Goal: Information Seeking & Learning: Learn about a topic

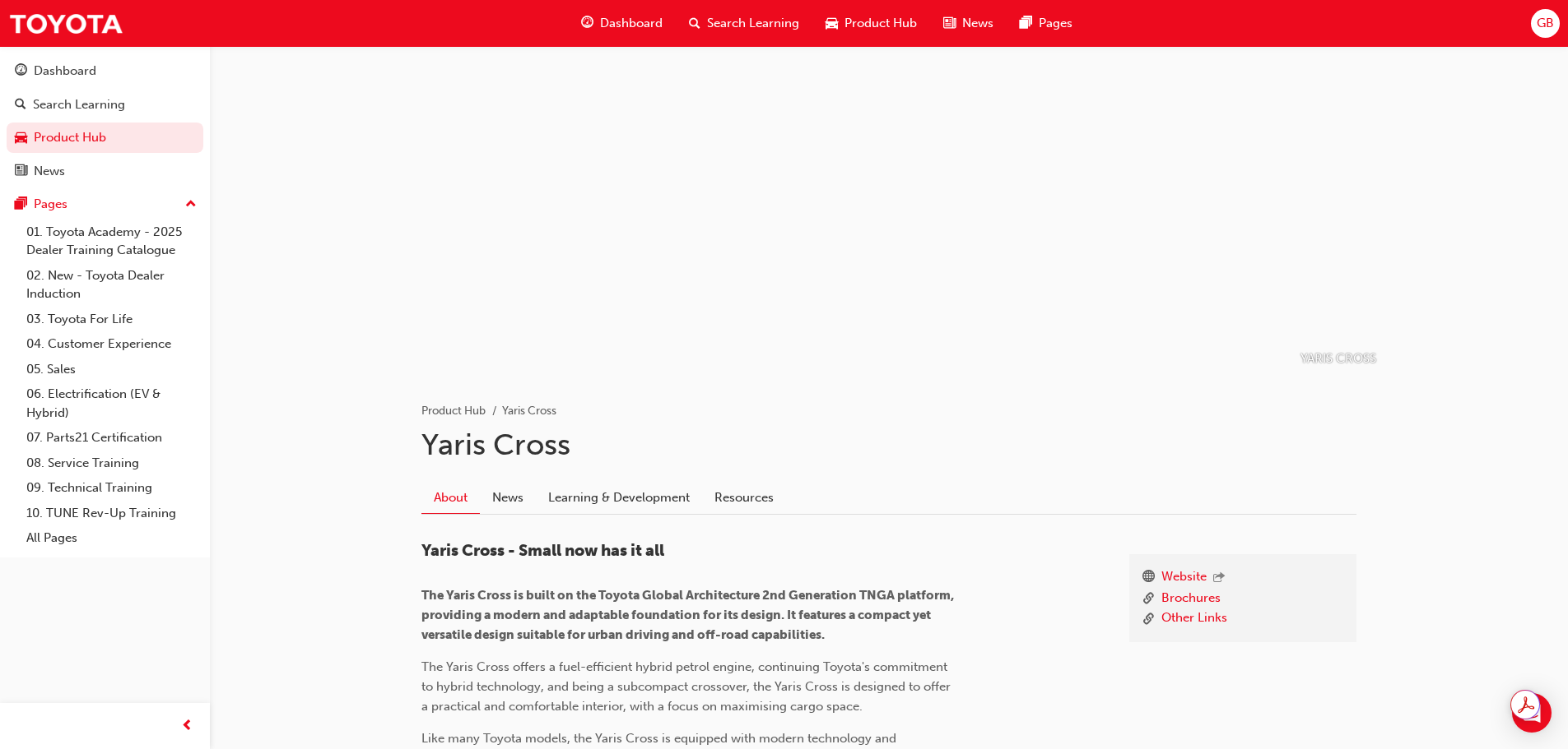
scroll to position [703, 0]
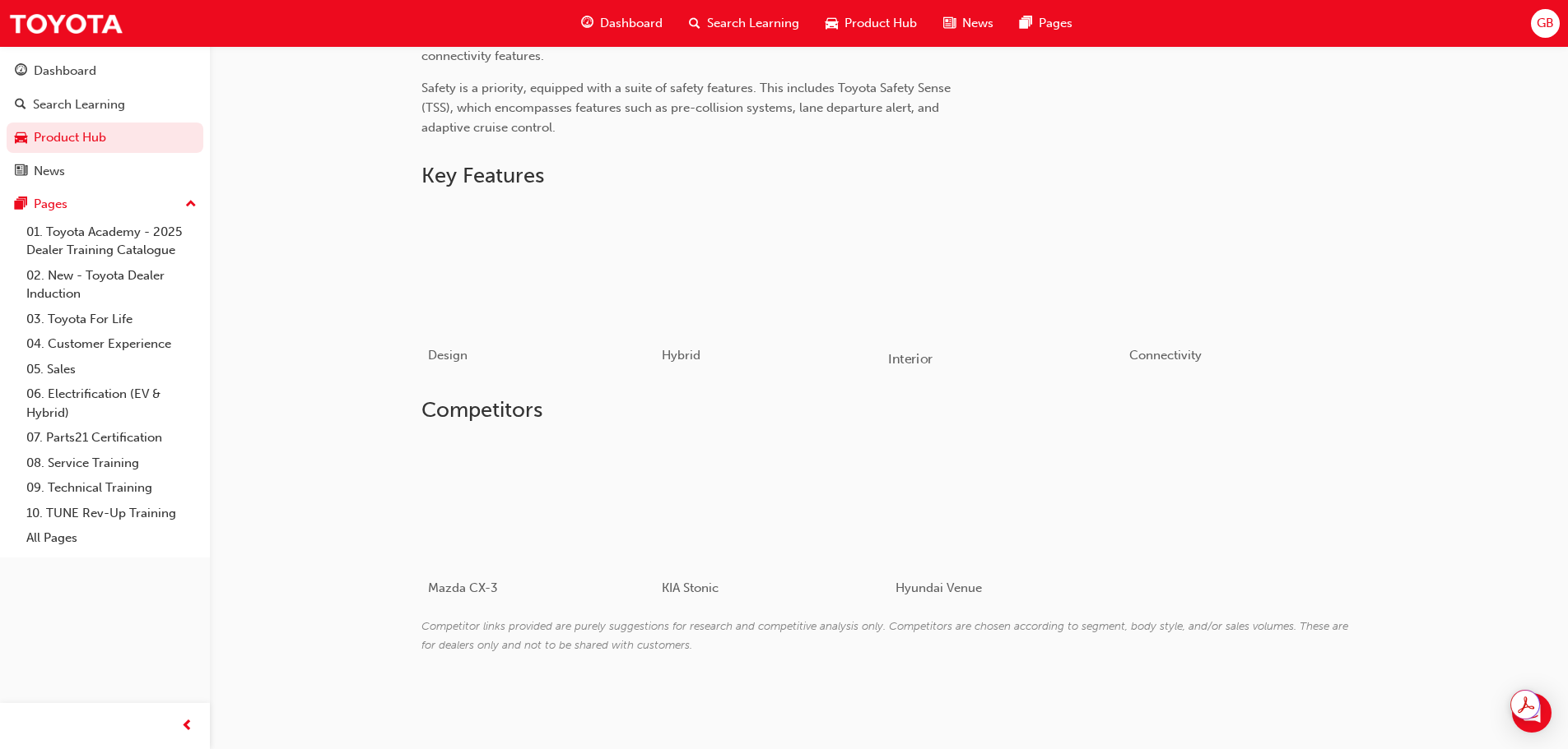
click at [953, 276] on div "button" at bounding box center [1005, 269] width 235 height 132
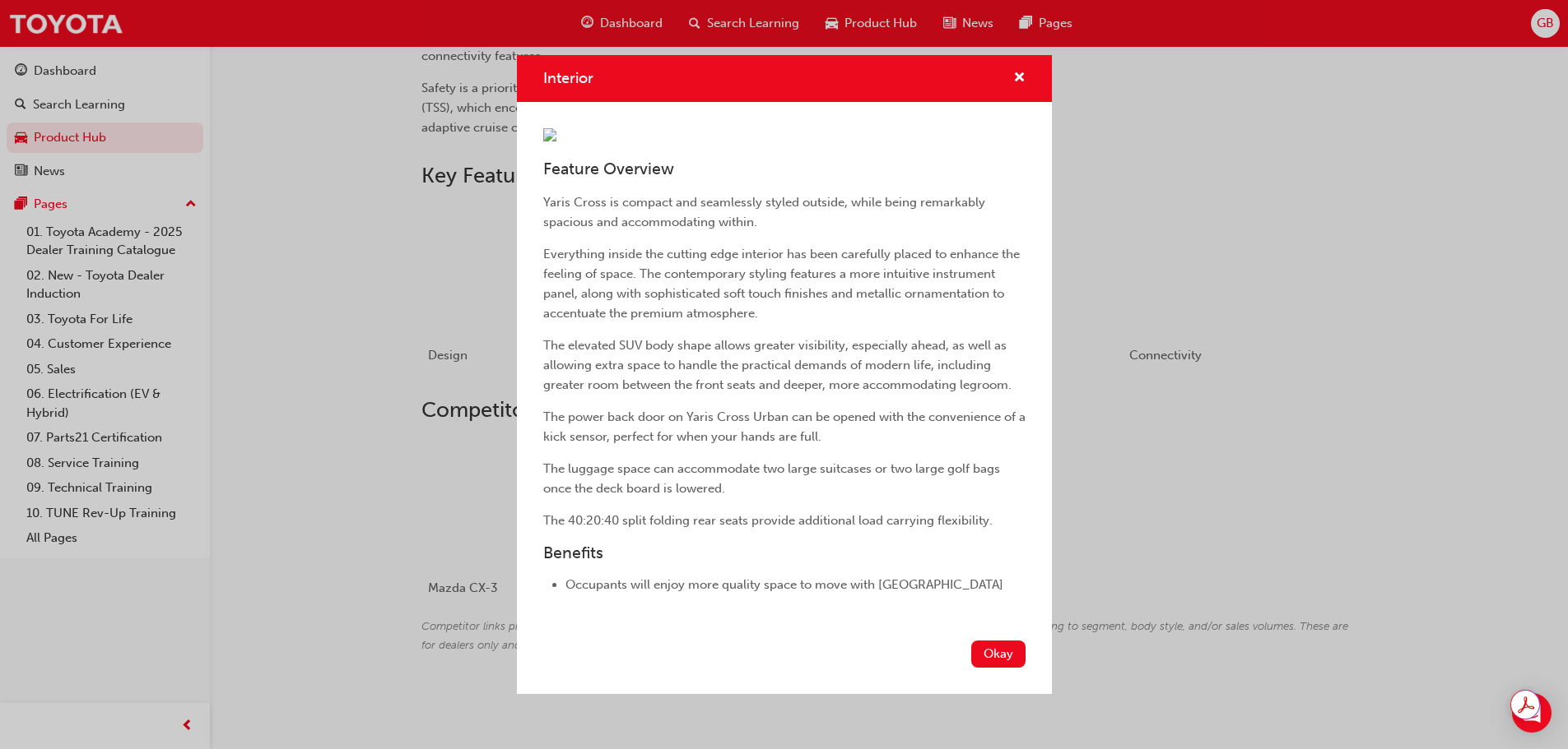
scroll to position [183, 0]
click at [975, 668] on button "Okay" at bounding box center [998, 655] width 54 height 27
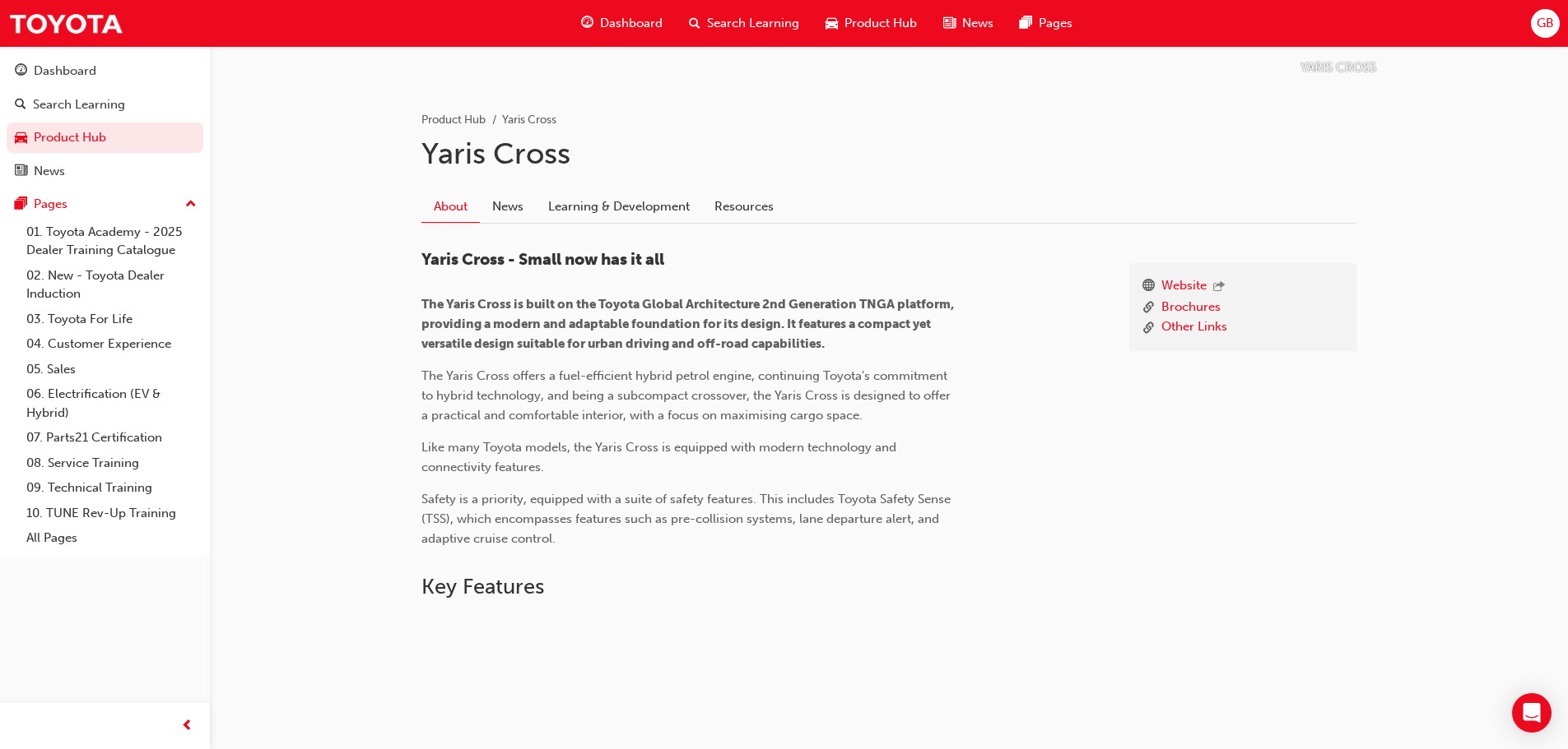
scroll to position [703, 0]
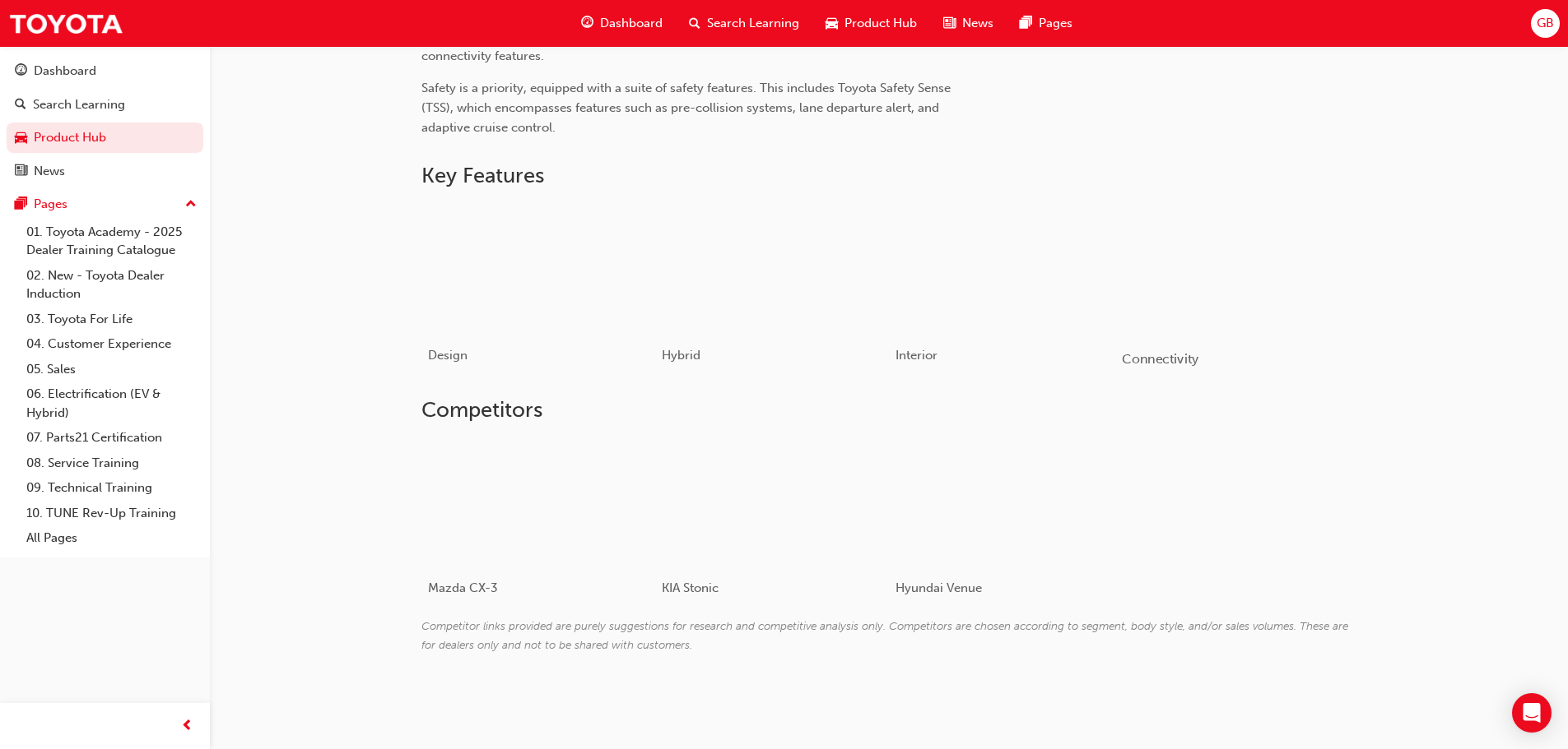
click at [1178, 302] on div "button" at bounding box center [1239, 269] width 235 height 132
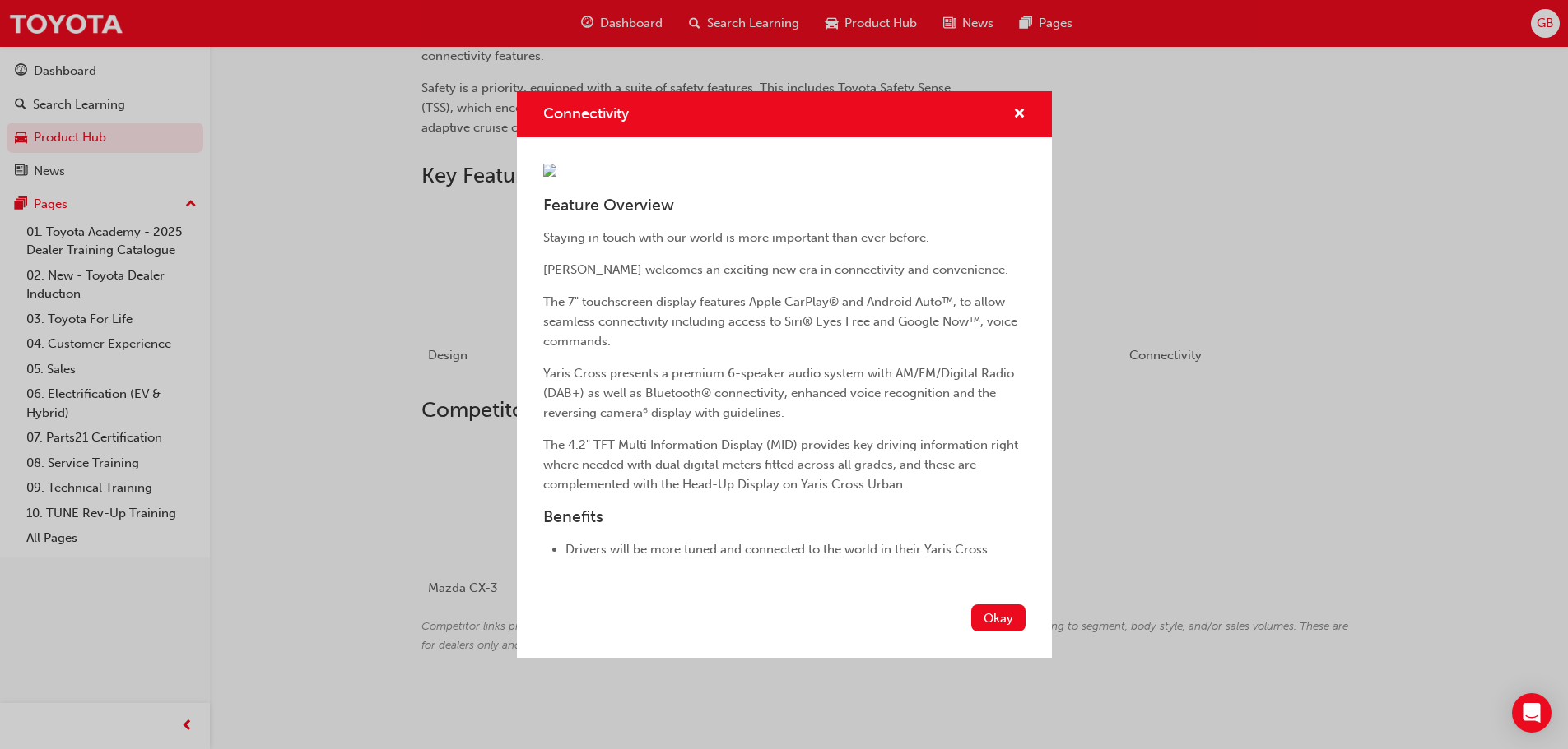
scroll to position [92, 0]
click at [971, 632] on button "Okay" at bounding box center [998, 618] width 54 height 27
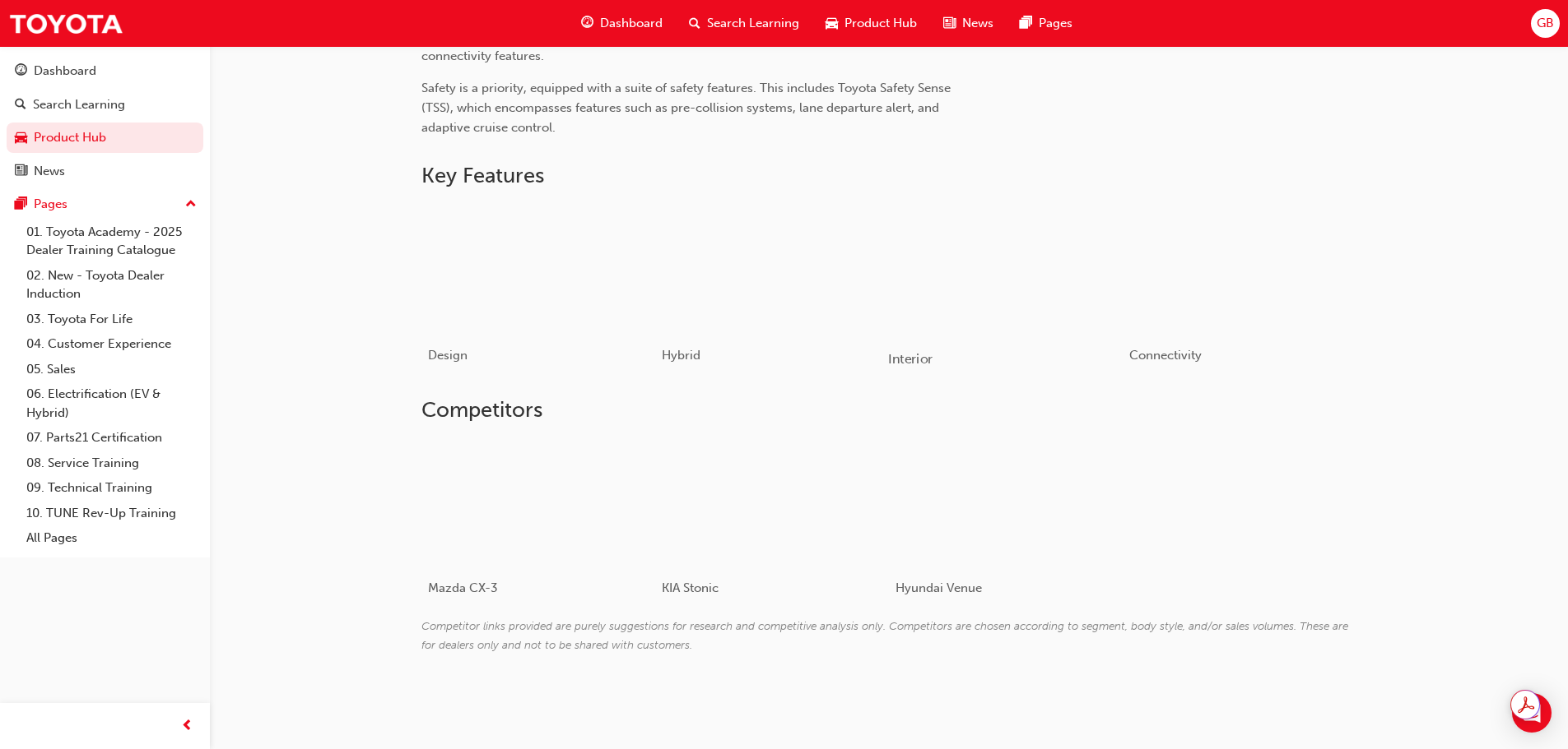
click at [951, 292] on div "button" at bounding box center [1005, 269] width 235 height 132
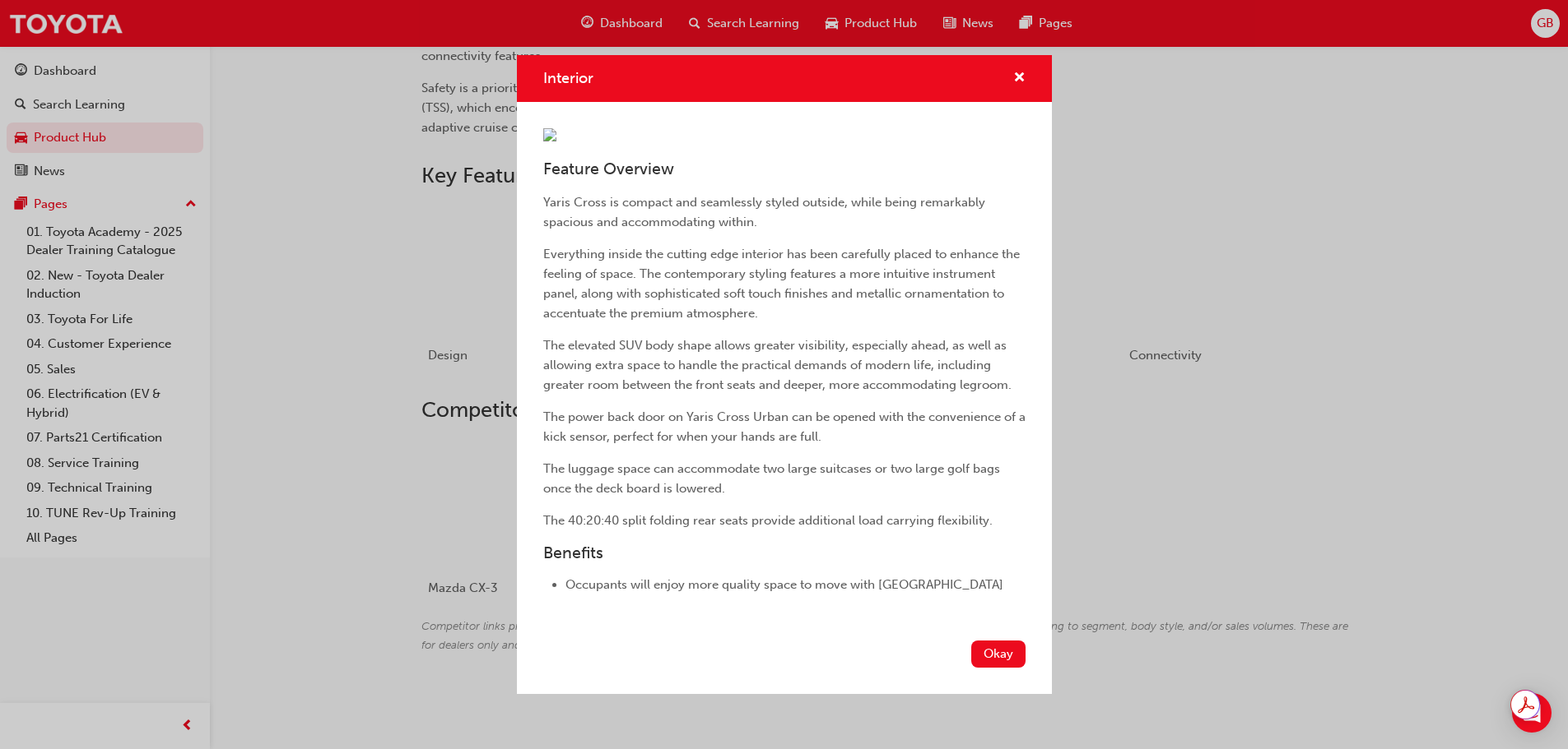
scroll to position [183, 0]
click at [984, 668] on button "Okay" at bounding box center [998, 655] width 54 height 27
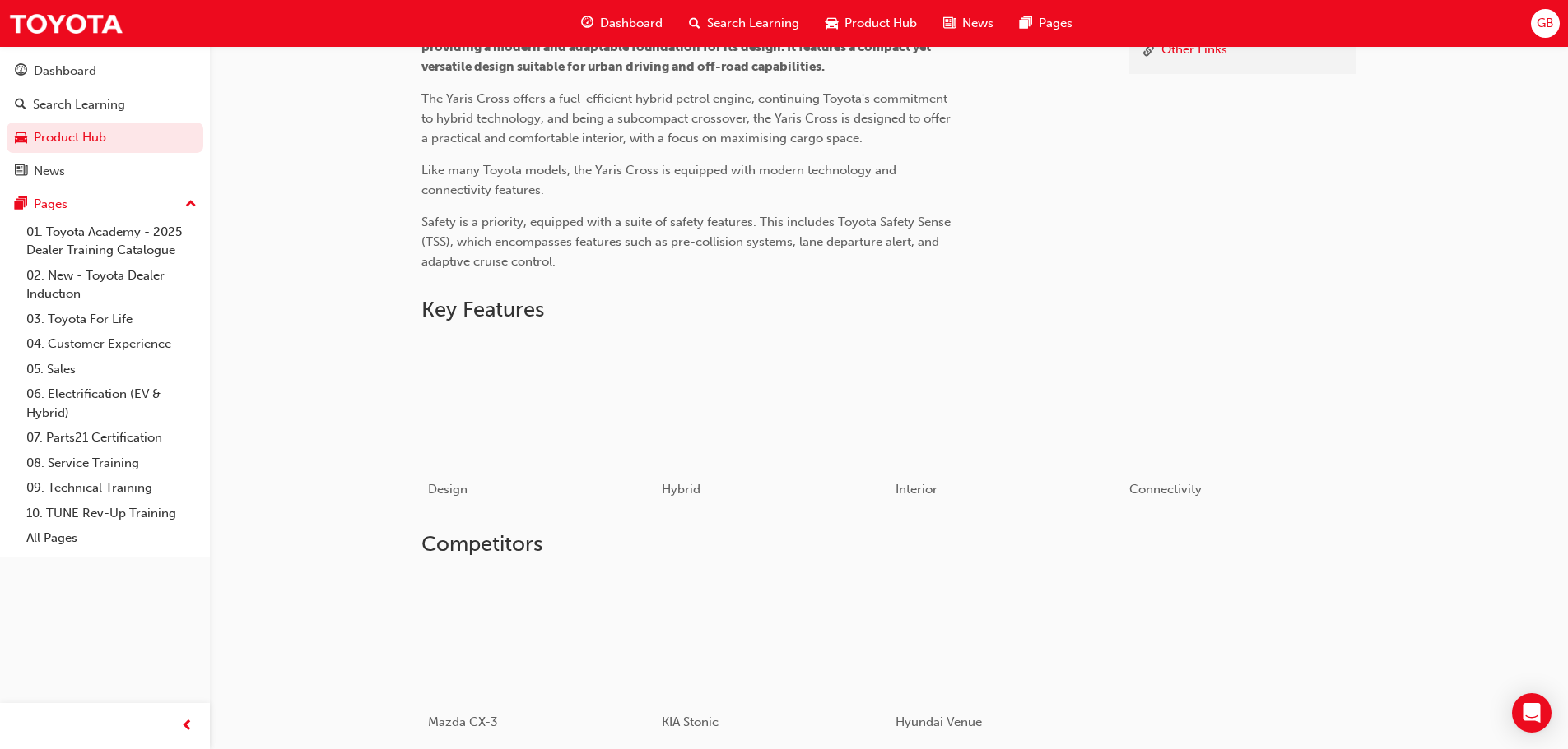
scroll to position [703, 0]
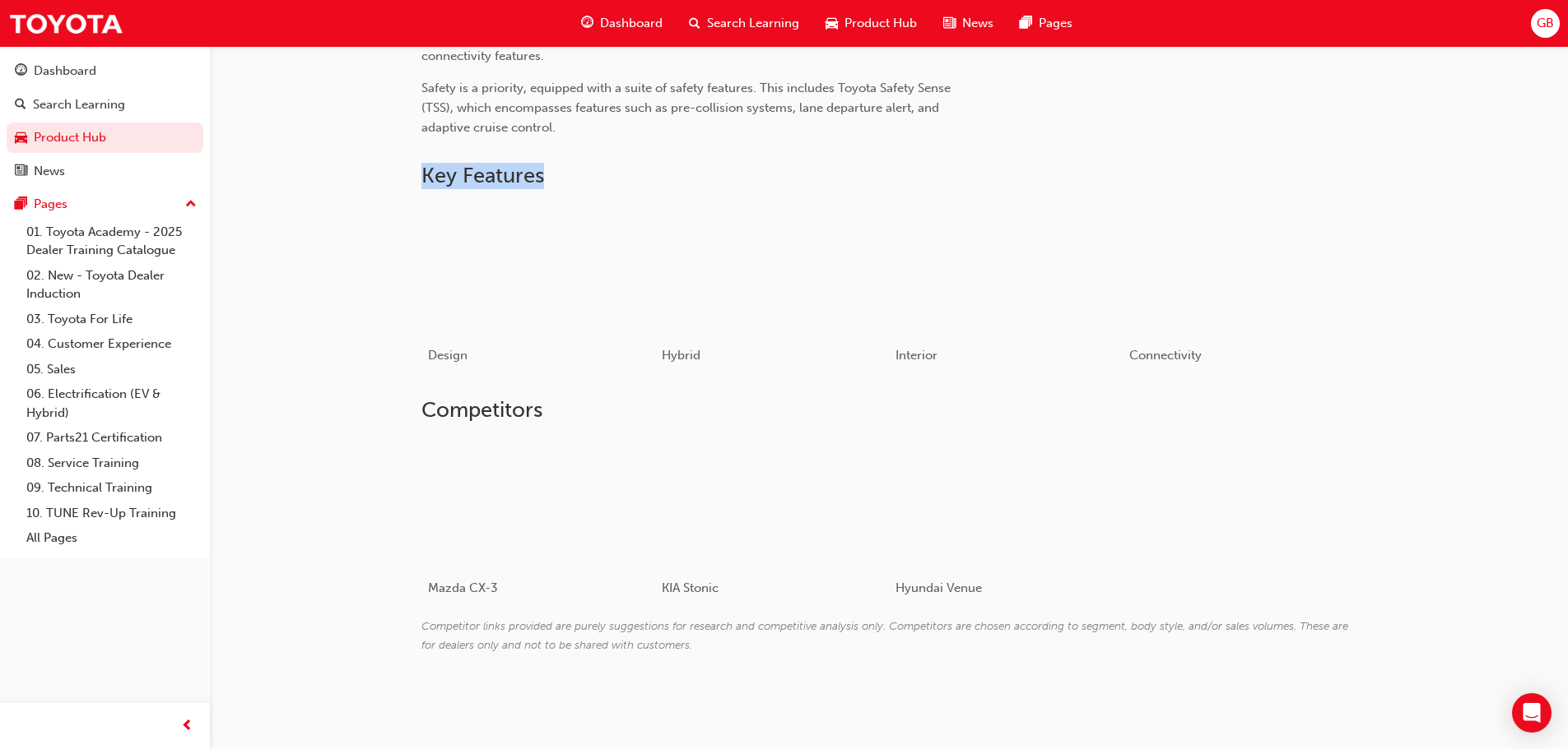
drag, startPoint x: 407, startPoint y: 172, endPoint x: 569, endPoint y: 170, distance: 162.0
click at [569, 170] on div "Product Hub Yaris Cross Yaris Cross About News Learning & Development Resources…" at bounding box center [889, 191] width 987 height 1036
click at [569, 170] on h2 "Key Features" at bounding box center [889, 175] width 935 height 26
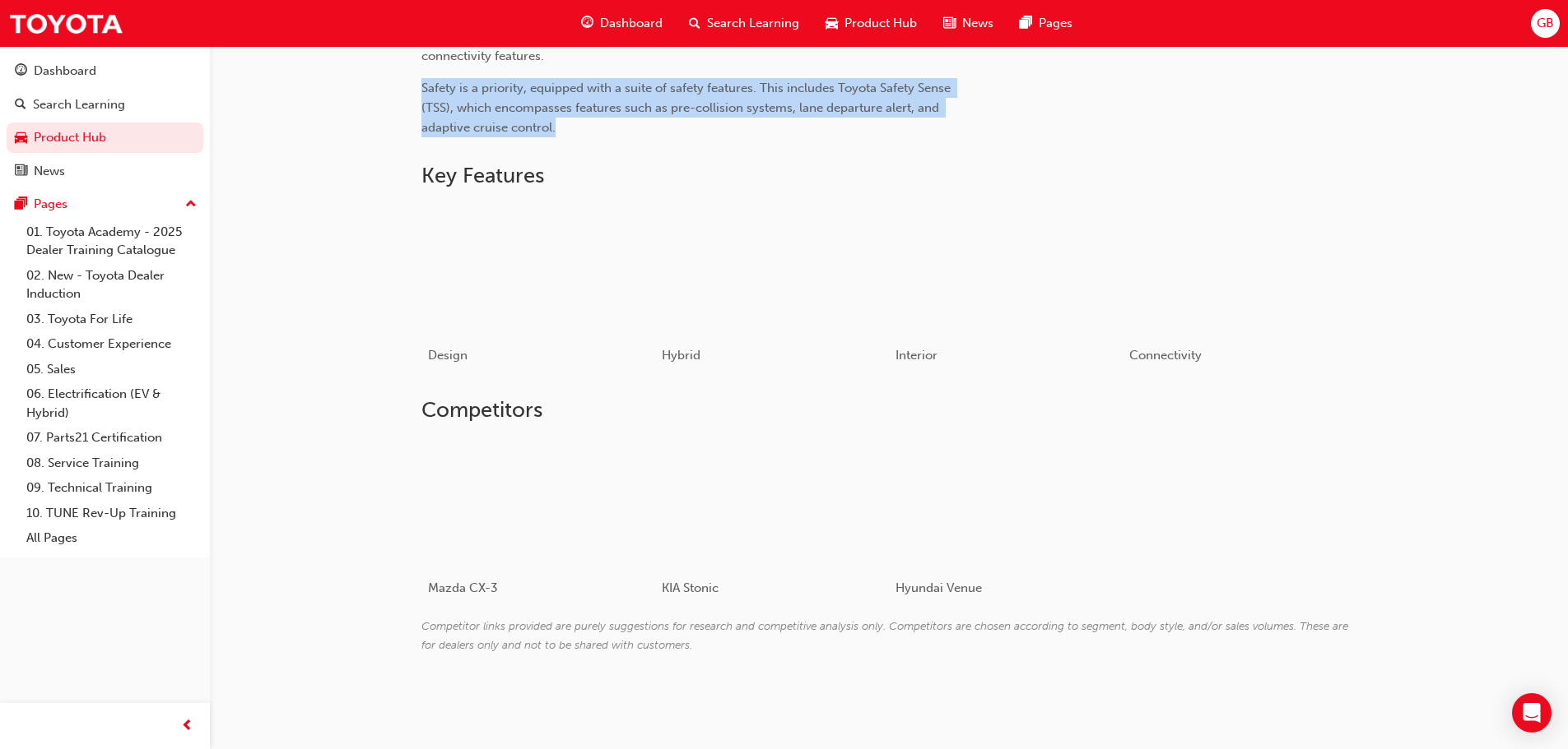
drag, startPoint x: 423, startPoint y: 84, endPoint x: 684, endPoint y: 121, distance: 263.6
click at [684, 121] on p "Safety is a priority, equipped with a suite of safety features. This includes T…" at bounding box center [689, 108] width 535 height 59
click at [1059, 297] on div "button" at bounding box center [1005, 269] width 235 height 132
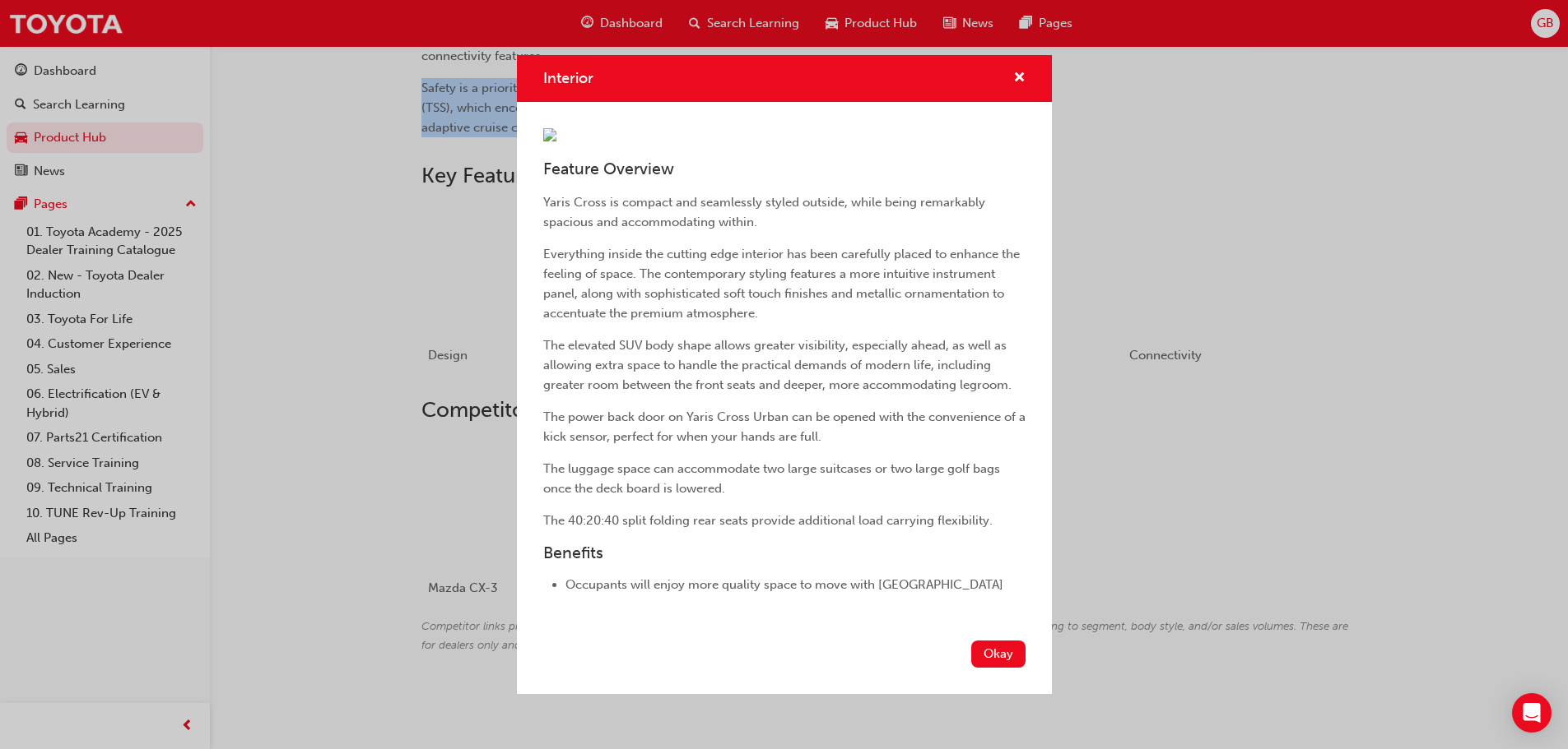
scroll to position [183, 0]
click at [980, 668] on button "Okay" at bounding box center [998, 655] width 54 height 27
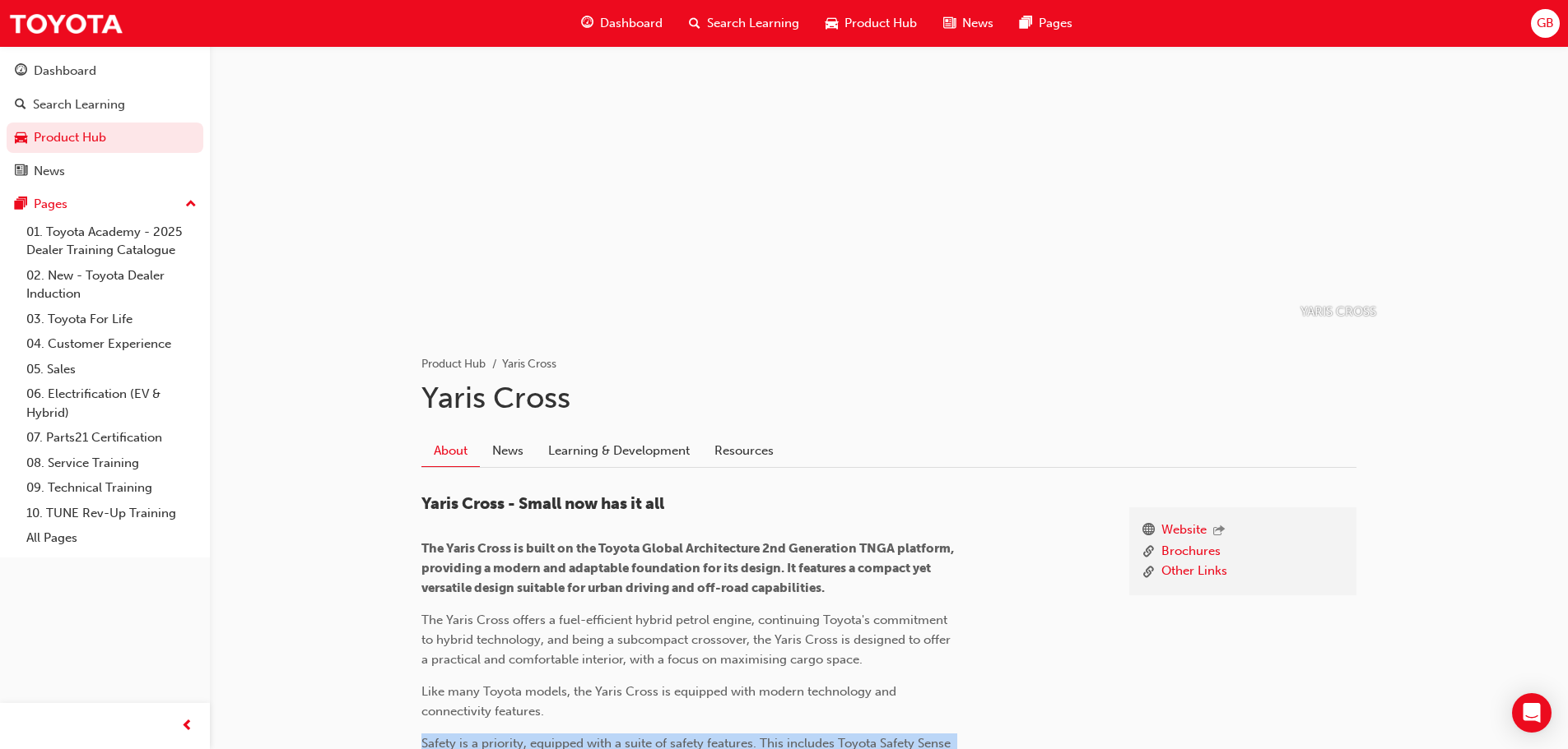
scroll to position [45, 0]
click at [960, 417] on h1 "Yaris Cross" at bounding box center [889, 400] width 935 height 36
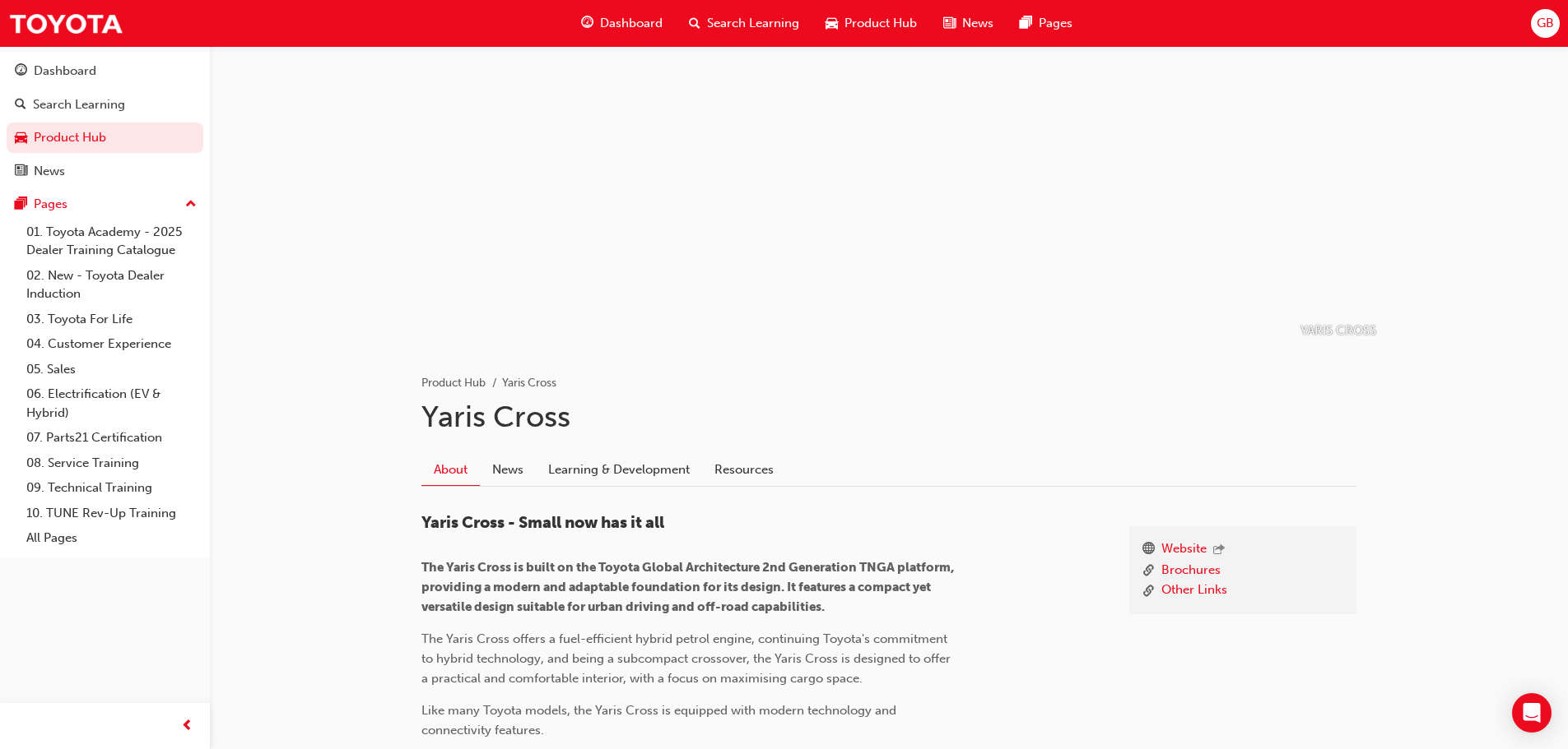
scroll to position [0, 0]
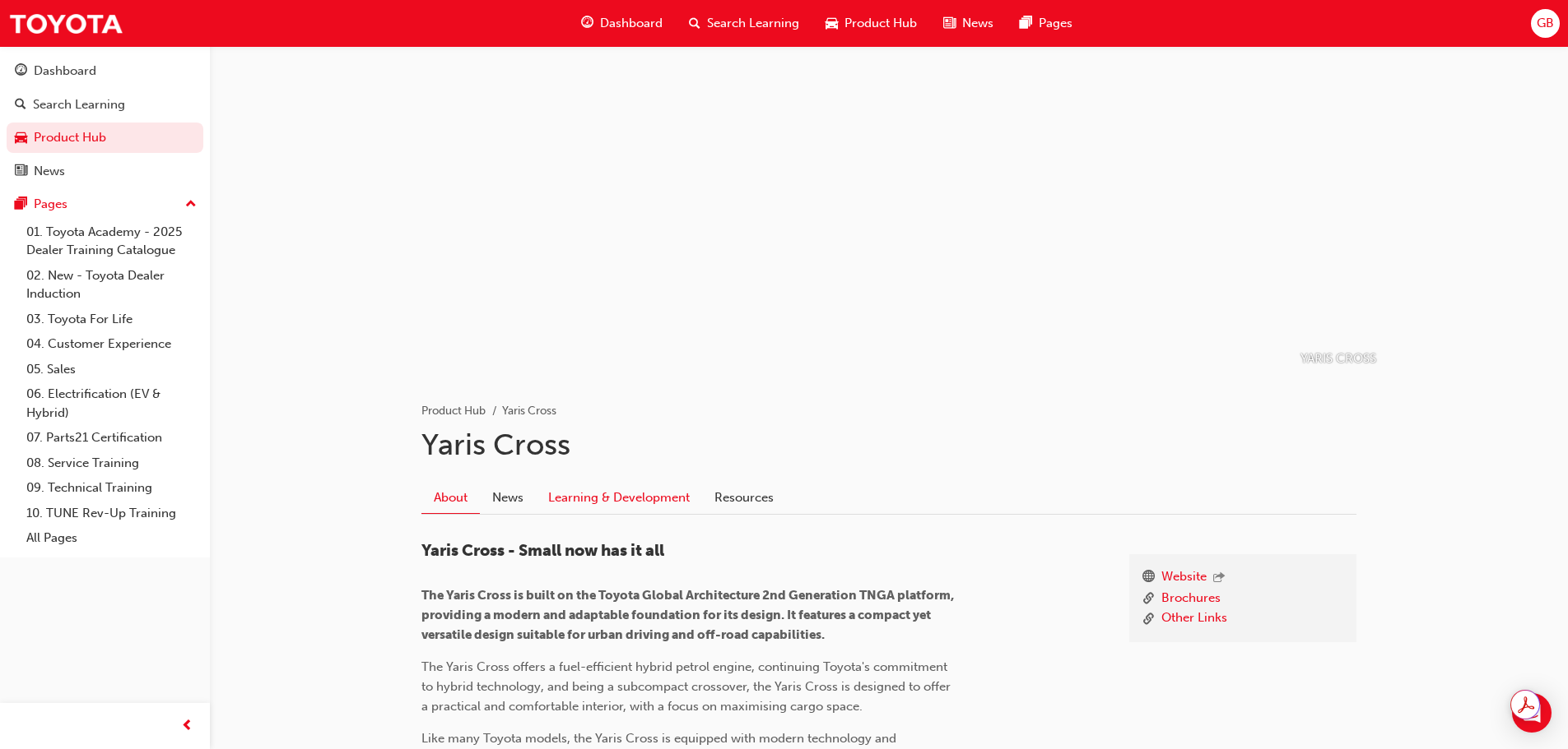
click at [581, 501] on link "Learning & Development" at bounding box center [619, 498] width 166 height 31
